Goal: Communication & Community: Answer question/provide support

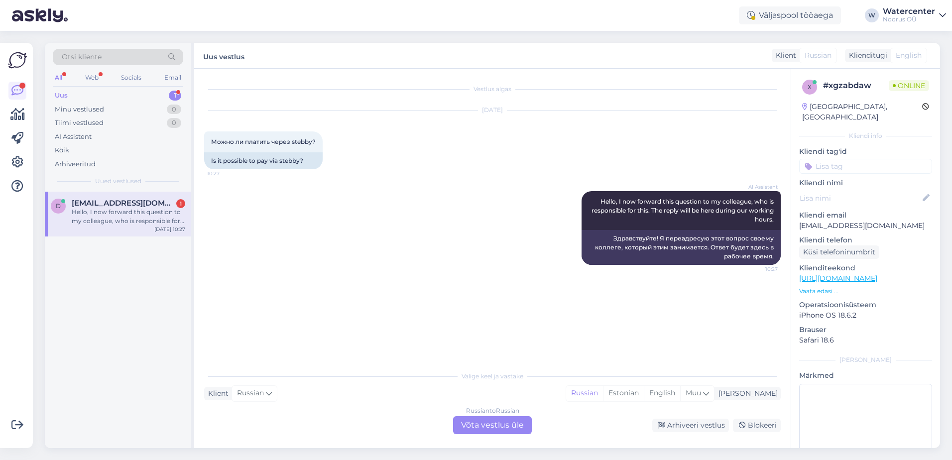
click at [503, 423] on div "Russian to Russian Võta vestlus üle" at bounding box center [492, 425] width 79 height 18
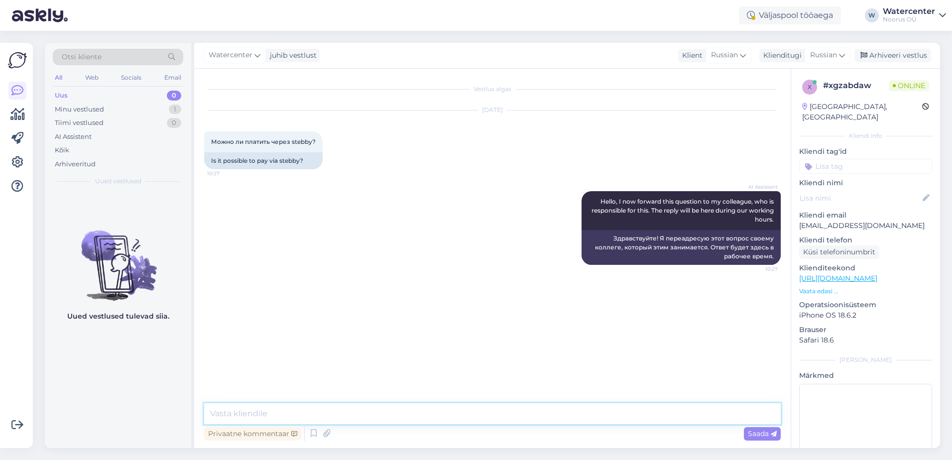
click at [349, 411] on textarea at bounding box center [492, 413] width 577 height 21
type textarea "Добрый день! Через систему Stebby Вы можете оплачивать билеты в нашем водно-юан…"
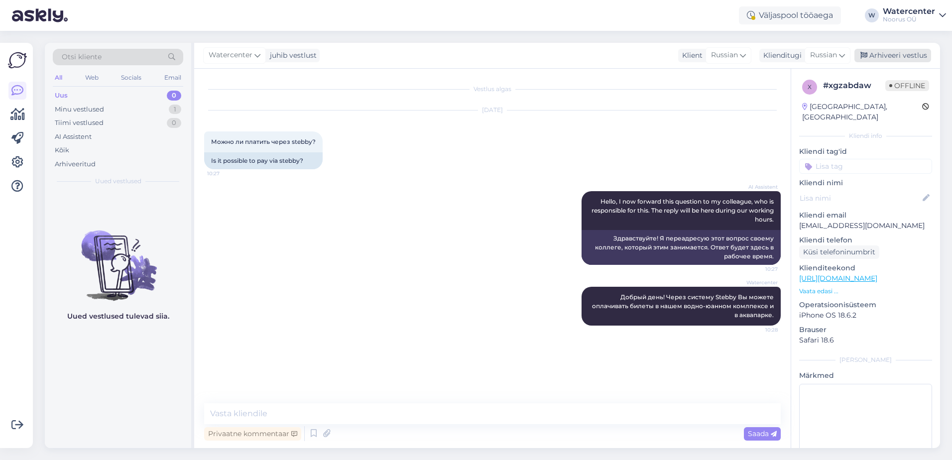
click at [900, 53] on div "Arhiveeri vestlus" at bounding box center [893, 55] width 77 height 13
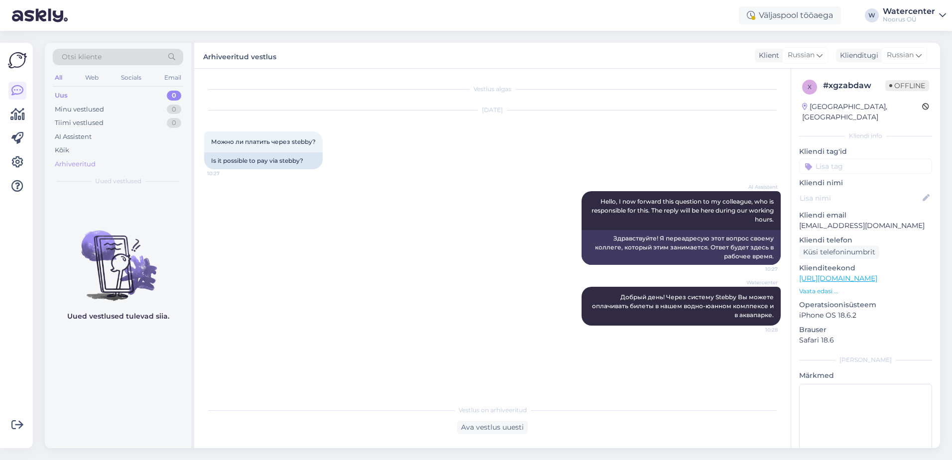
click at [103, 167] on div "Arhiveeritud" at bounding box center [118, 164] width 131 height 14
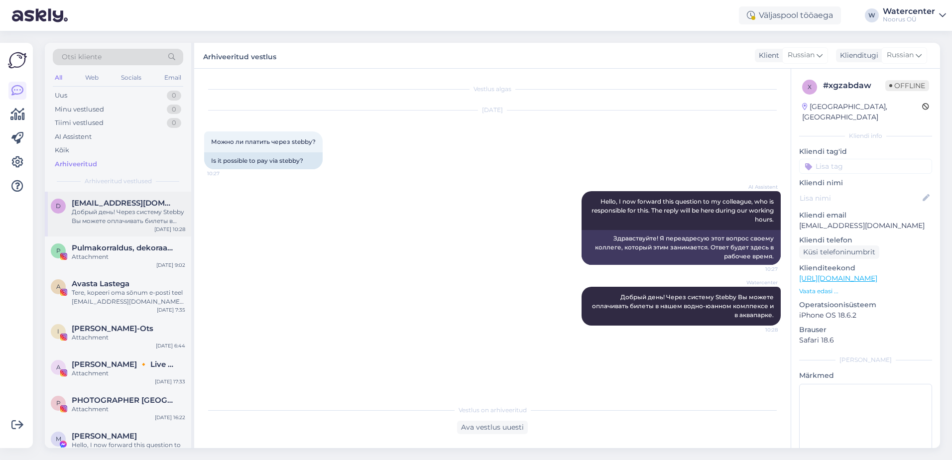
click at [153, 214] on div "Добрый день! Через систему Stebby Вы можете оплачивать билеты в нашем водно-юан…" at bounding box center [129, 217] width 114 height 18
click at [491, 426] on div "Ava vestlus uuesti" at bounding box center [492, 427] width 71 height 13
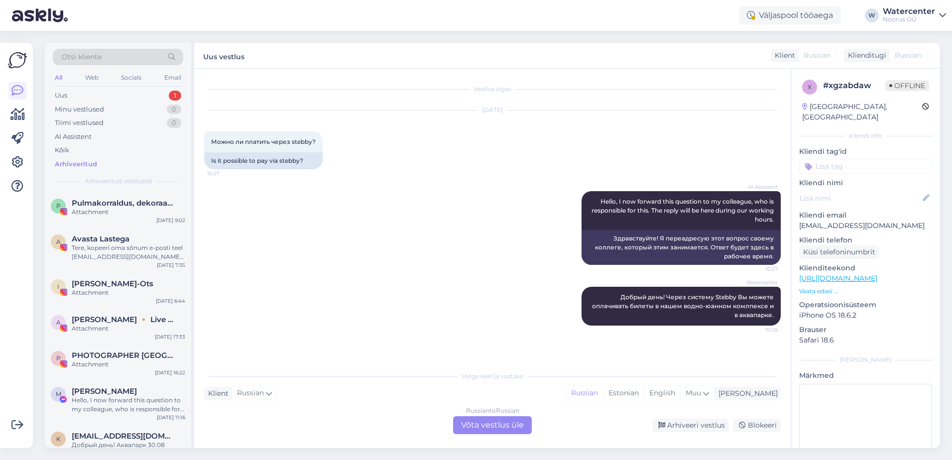
click at [487, 426] on div "Russian to Russian Võta vestlus üle" at bounding box center [492, 425] width 79 height 18
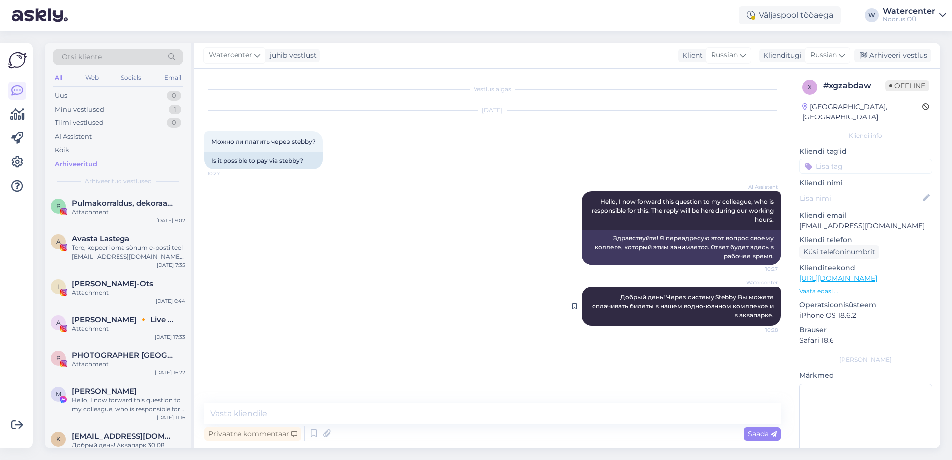
click at [725, 302] on div "Watercenter Добрый день! Через систему Stebby Вы можете оплачивать билеты в наш…" at bounding box center [681, 306] width 199 height 39
click at [882, 54] on div "Arhiveeri vestlus" at bounding box center [893, 55] width 77 height 13
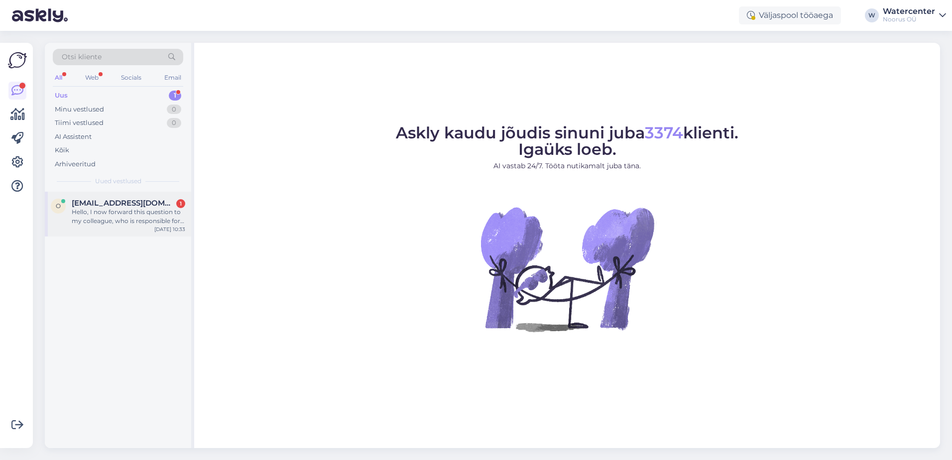
click at [139, 205] on span "[EMAIL_ADDRESS][DOMAIN_NAME]" at bounding box center [124, 203] width 104 height 9
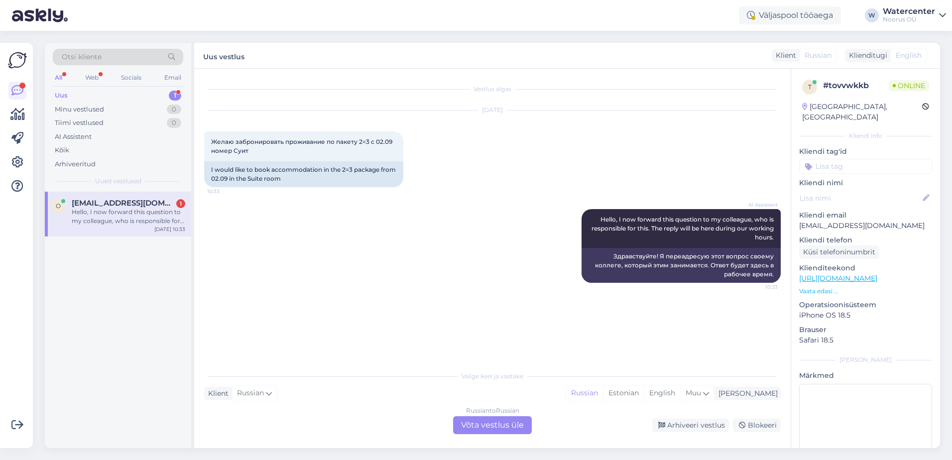
click at [506, 422] on div "Russian to Russian Võta vestlus üle" at bounding box center [492, 425] width 79 height 18
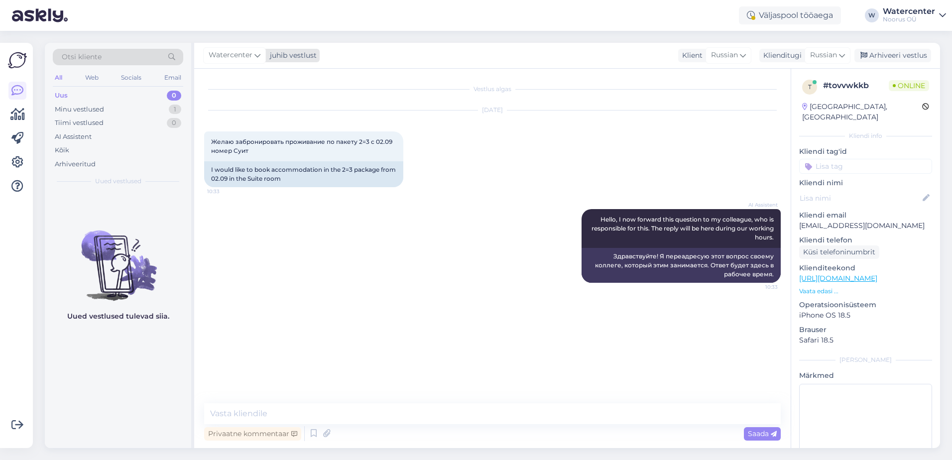
click at [243, 60] on span "Watercenter" at bounding box center [231, 55] width 44 height 11
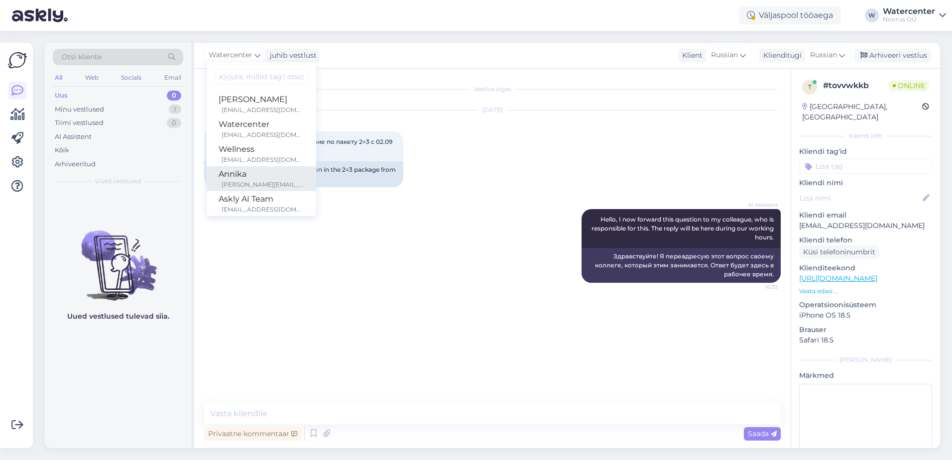
drag, startPoint x: 271, startPoint y: 169, endPoint x: 268, endPoint y: 123, distance: 46.9
click at [271, 169] on div "Annika" at bounding box center [262, 174] width 86 height 12
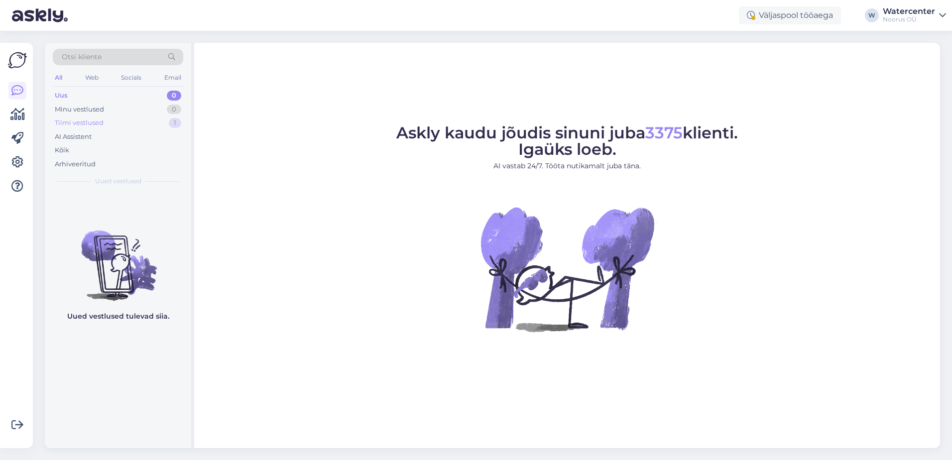
click at [94, 128] on div "Tiimi vestlused 1" at bounding box center [118, 123] width 131 height 14
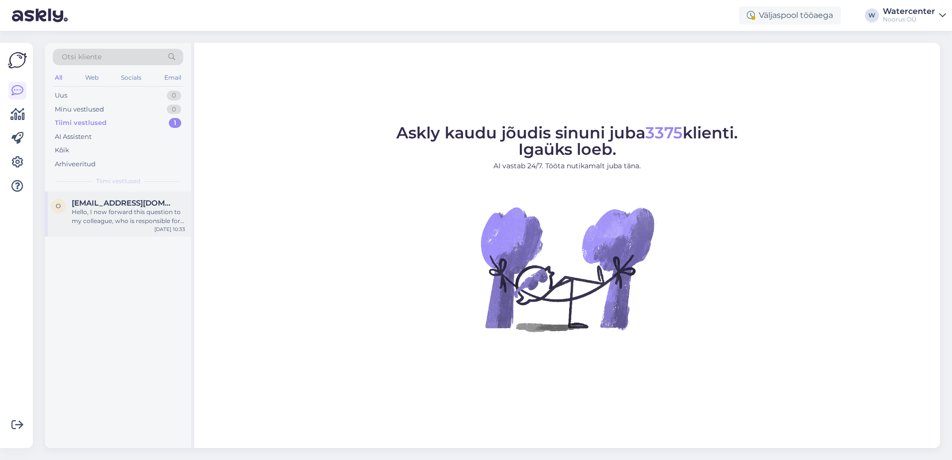
click at [112, 201] on span "[EMAIL_ADDRESS][DOMAIN_NAME]" at bounding box center [124, 203] width 104 height 9
